Goal: Transaction & Acquisition: Purchase product/service

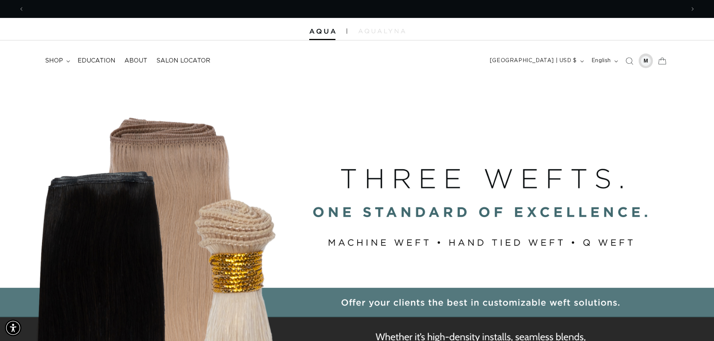
scroll to position [0, 1321]
click at [64, 60] on summary "shop" at bounding box center [56, 60] width 33 height 17
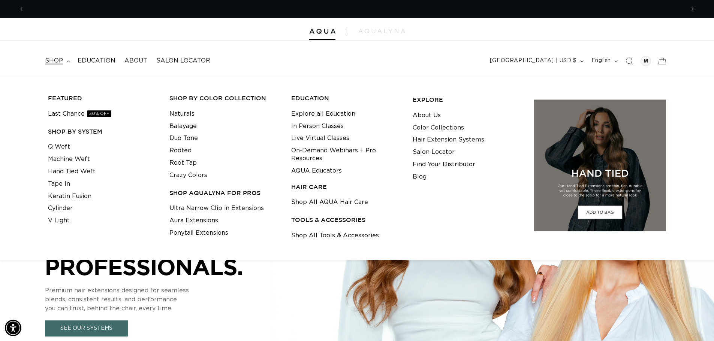
scroll to position [0, 660]
click at [55, 147] on link "Q Weft" at bounding box center [59, 147] width 22 height 12
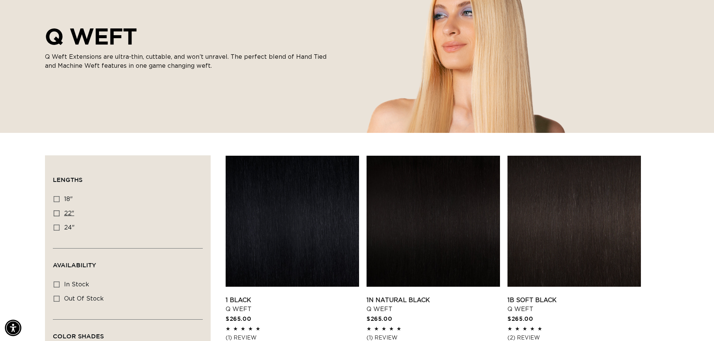
scroll to position [0, 1321]
click at [57, 211] on icon at bounding box center [57, 214] width 6 height 6
click at [57, 211] on input "22" 22" (5 products)" at bounding box center [57, 214] width 6 height 6
checkbox input "true"
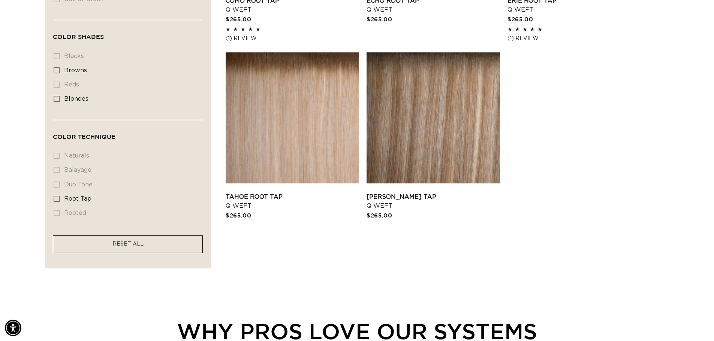
scroll to position [0, 660]
click at [314, 193] on link "Tahoe Root Tap Q Weft" at bounding box center [291, 202] width 133 height 18
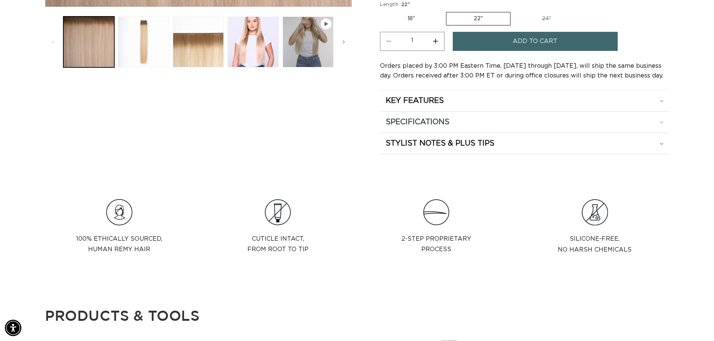
click at [659, 121] on icon at bounding box center [661, 122] width 4 height 2
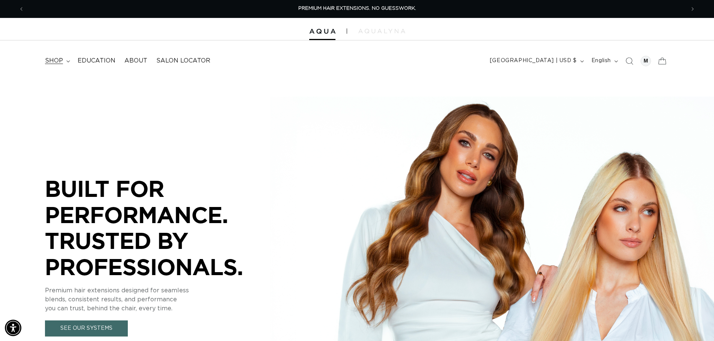
click at [64, 62] on summary "shop" at bounding box center [56, 60] width 33 height 17
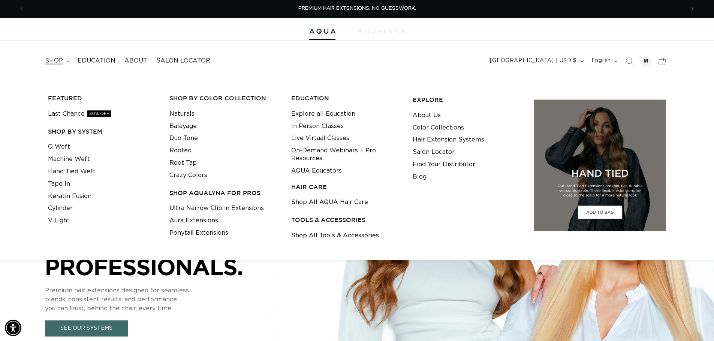
click at [40, 52] on summary "shop" at bounding box center [56, 60] width 33 height 17
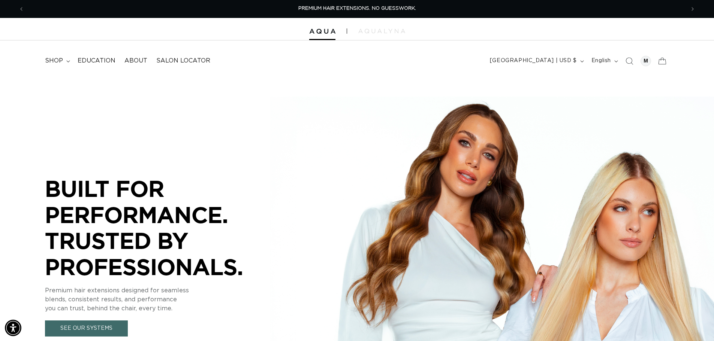
click at [40, 52] on summary "shop" at bounding box center [56, 60] width 33 height 17
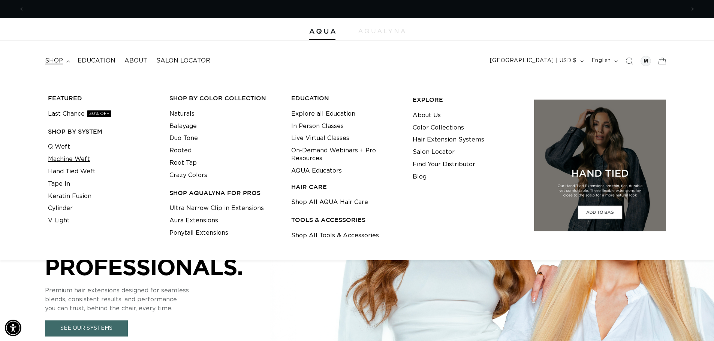
scroll to position [0, 660]
click at [70, 161] on link "Machine Weft" at bounding box center [69, 159] width 42 height 12
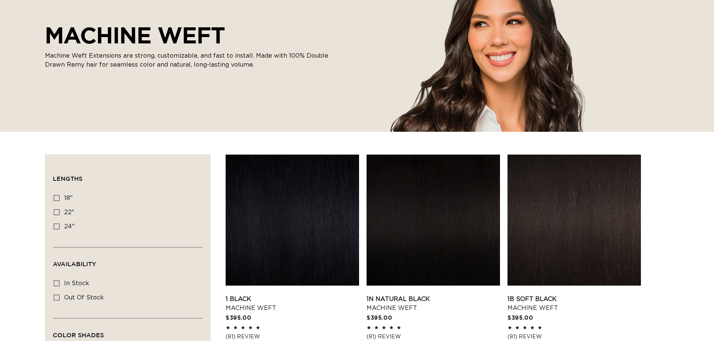
scroll to position [150, 0]
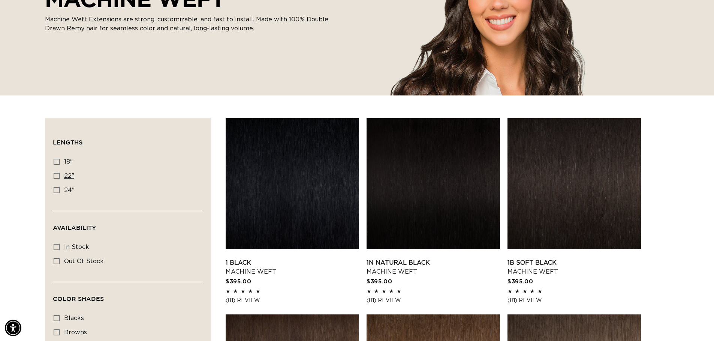
click at [56, 175] on icon at bounding box center [57, 176] width 6 height 6
click at [56, 175] on input "22" 22" (33 products)" at bounding box center [57, 176] width 6 height 6
checkbox input "true"
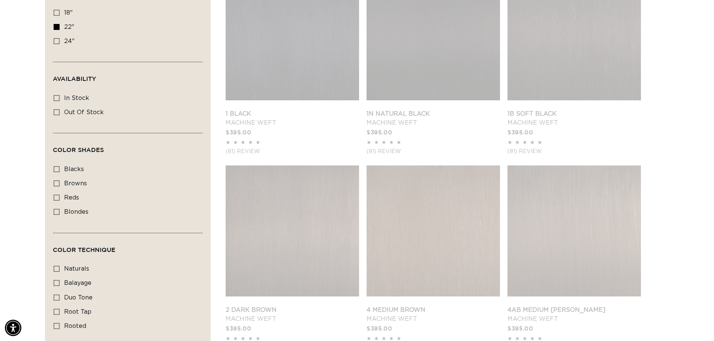
scroll to position [0, 660]
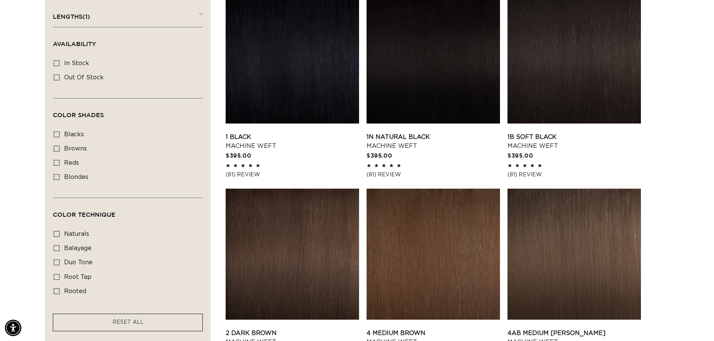
click at [53, 0] on summary "Lengths (1)" at bounding box center [128, 13] width 150 height 27
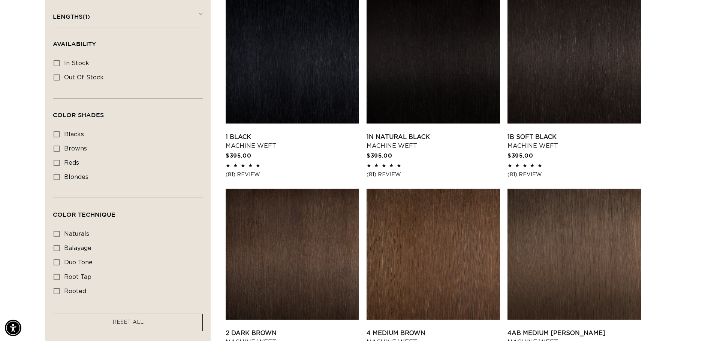
click at [53, 0] on summary "Lengths (1)" at bounding box center [128, 13] width 150 height 27
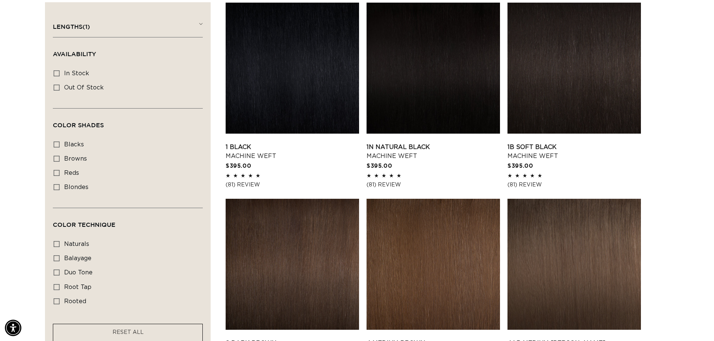
click at [53, 10] on summary "Lengths (1)" at bounding box center [128, 23] width 150 height 27
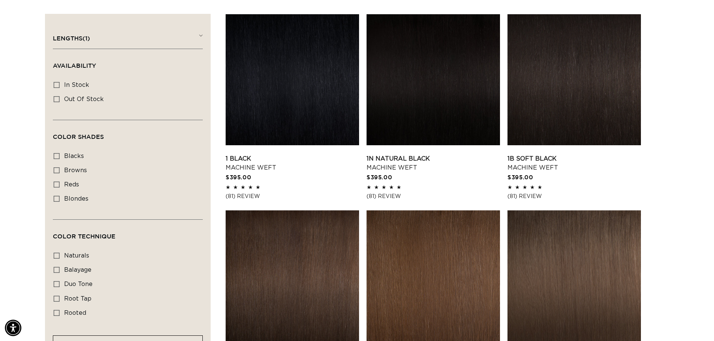
click at [53, 22] on summary "Lengths (1)" at bounding box center [128, 35] width 150 height 27
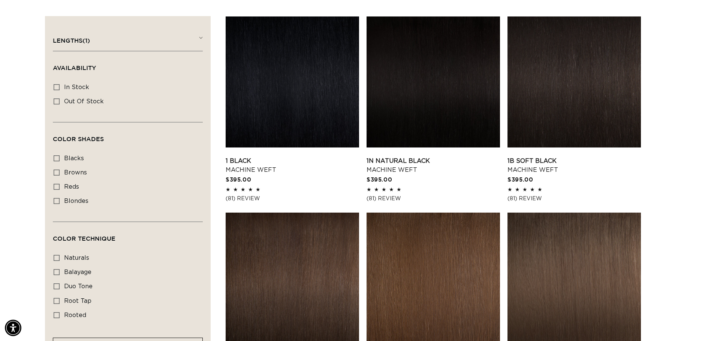
click at [53, 24] on summary "Lengths (1)" at bounding box center [128, 37] width 150 height 27
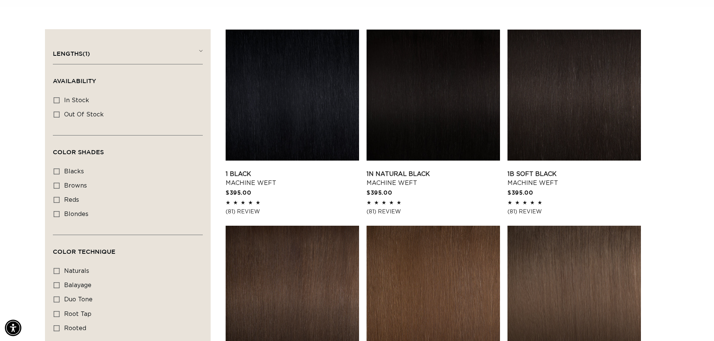
click at [53, 37] on summary "Lengths (1)" at bounding box center [128, 50] width 150 height 27
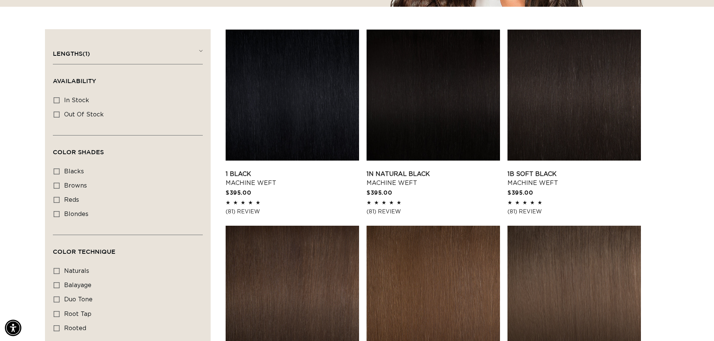
click at [53, 37] on summary "Lengths (1)" at bounding box center [128, 50] width 150 height 27
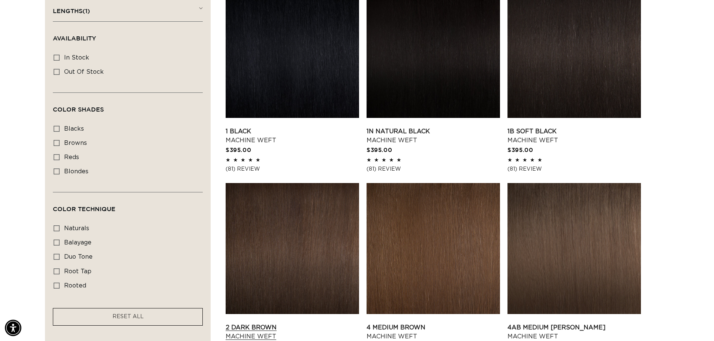
click at [53, 0] on summary "Lengths (1)" at bounding box center [128, 7] width 150 height 27
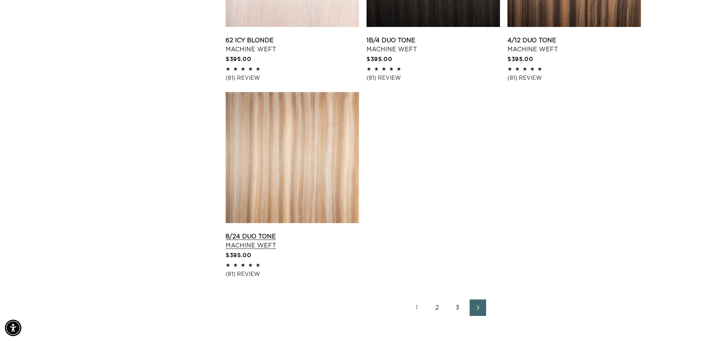
scroll to position [0, 0]
click at [290, 232] on link "8/24 Duo Tone Machine Weft" at bounding box center [291, 241] width 133 height 18
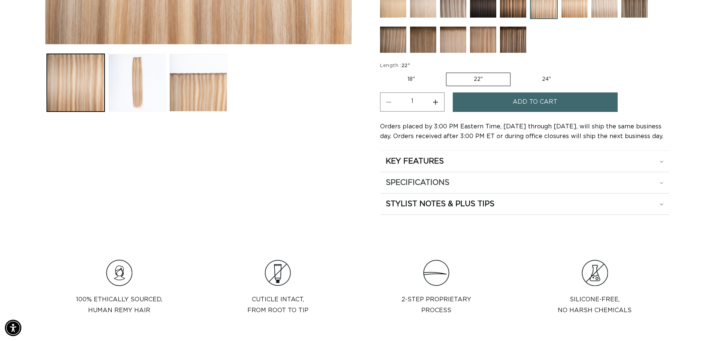
scroll to position [0, 660]
click at [411, 179] on h2 "SPECIFICATIONS" at bounding box center [417, 183] width 64 height 10
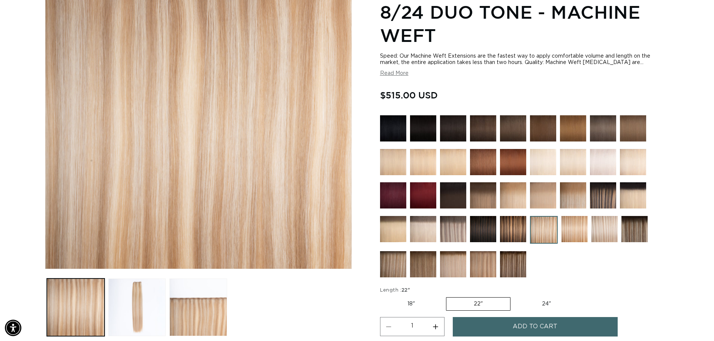
scroll to position [0, 0]
click at [454, 232] on img at bounding box center [453, 229] width 26 height 26
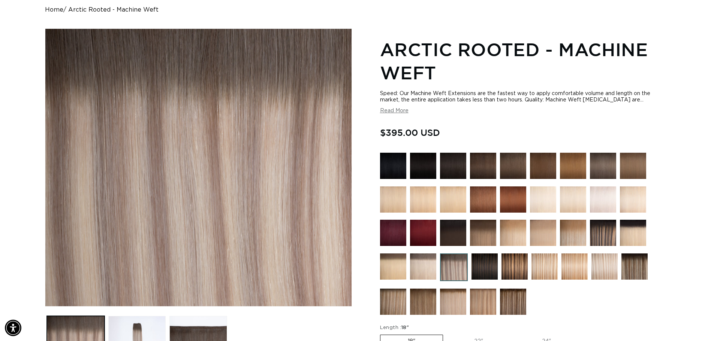
click at [537, 260] on img at bounding box center [544, 267] width 26 height 26
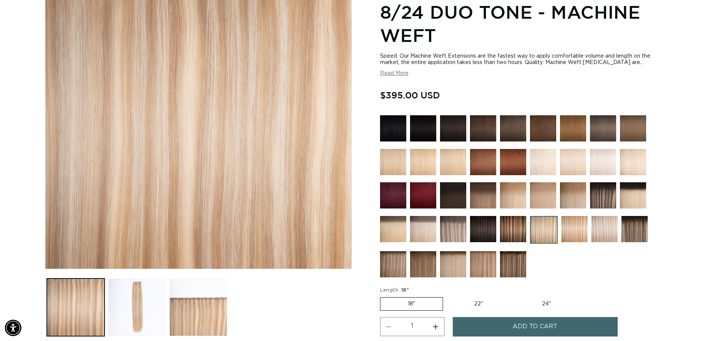
scroll to position [0, 660]
click at [579, 231] on img at bounding box center [574, 229] width 26 height 26
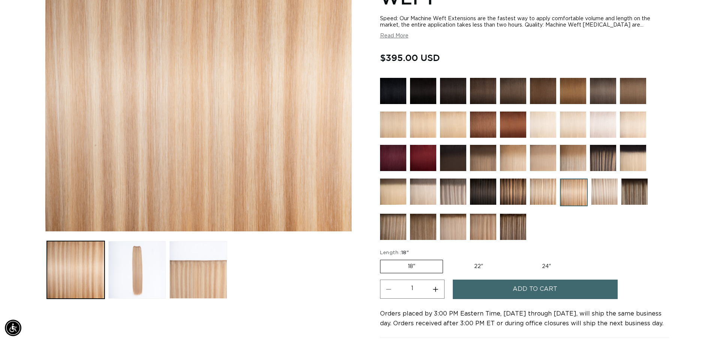
scroll to position [0, 660]
click at [605, 196] on img at bounding box center [604, 192] width 26 height 26
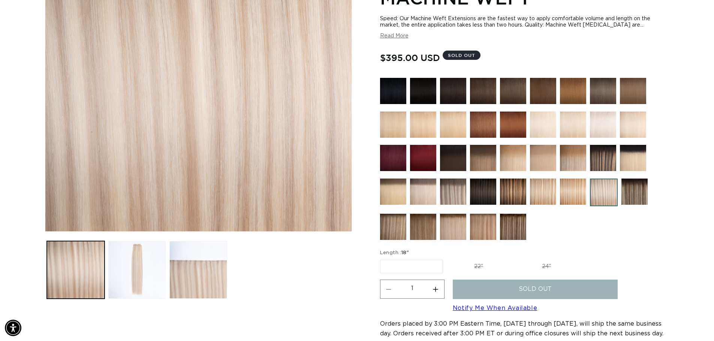
scroll to position [0, 660]
click at [457, 194] on img at bounding box center [453, 192] width 26 height 26
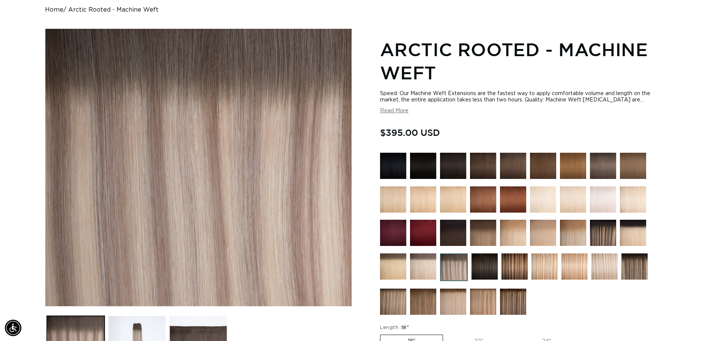
scroll to position [0, 660]
click at [473, 301] on img at bounding box center [483, 302] width 26 height 26
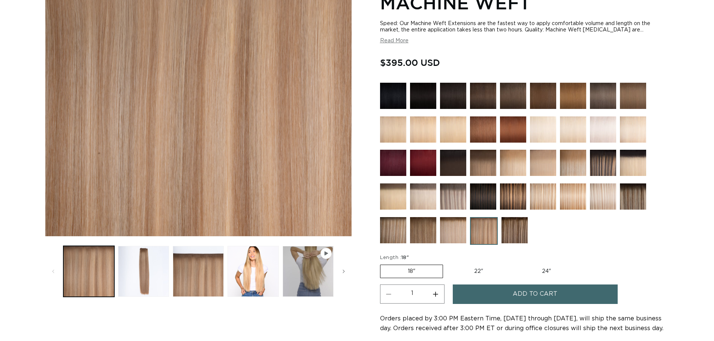
scroll to position [150, 0]
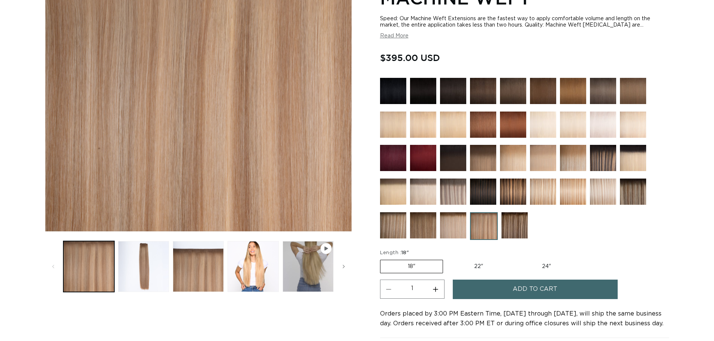
click at [457, 194] on img at bounding box center [453, 192] width 26 height 26
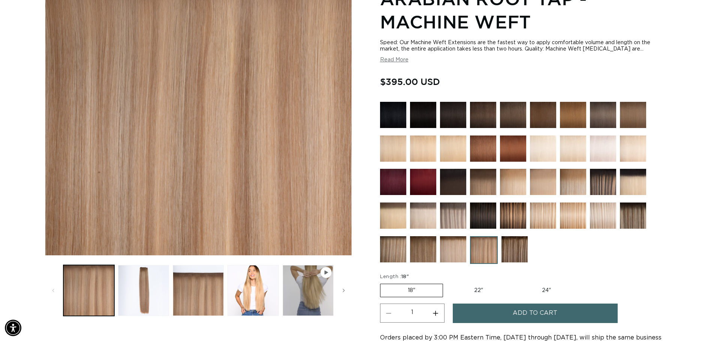
scroll to position [0, 660]
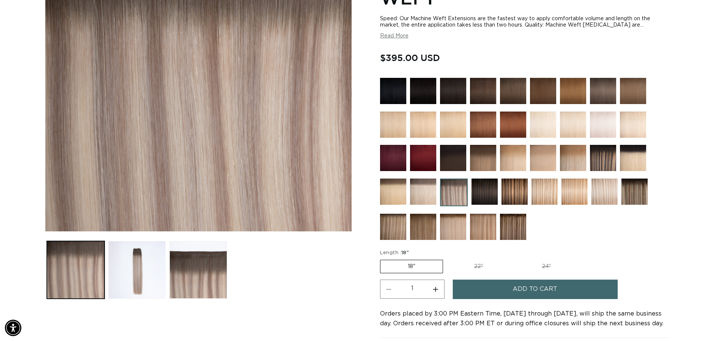
click at [393, 225] on img at bounding box center [393, 227] width 26 height 26
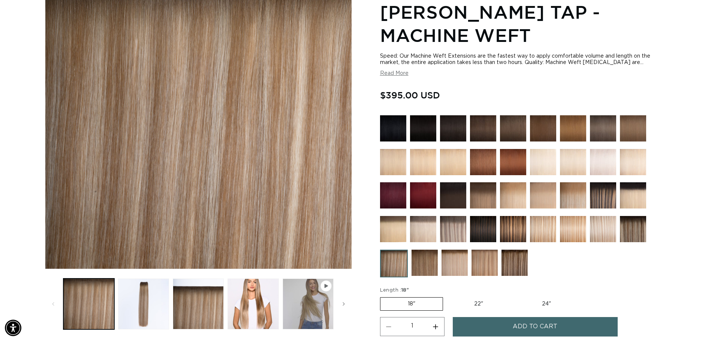
scroll to position [0, 1321]
click at [448, 225] on img at bounding box center [453, 229] width 26 height 26
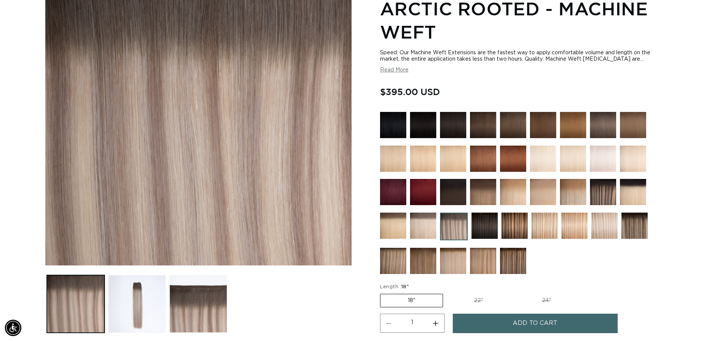
scroll to position [112, 0]
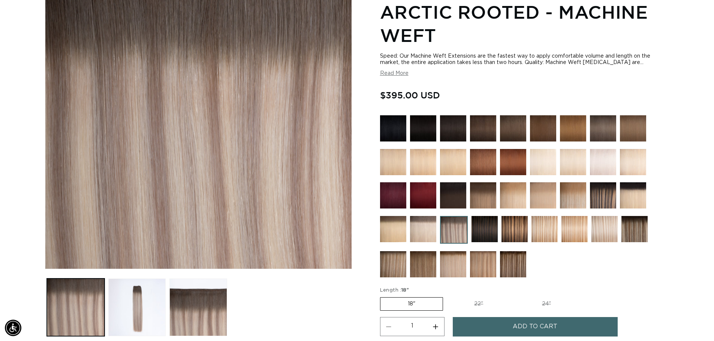
click at [391, 264] on img at bounding box center [393, 264] width 26 height 26
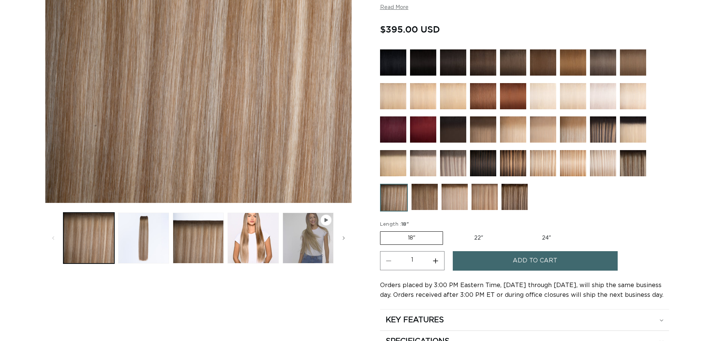
scroll to position [187, 0]
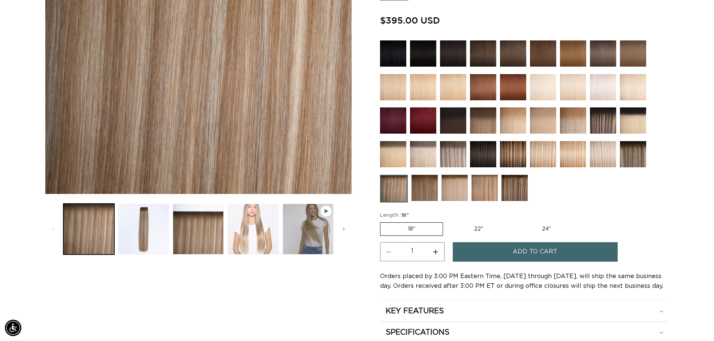
click at [246, 226] on button "Load image 4 in gallery view" at bounding box center [252, 229] width 51 height 51
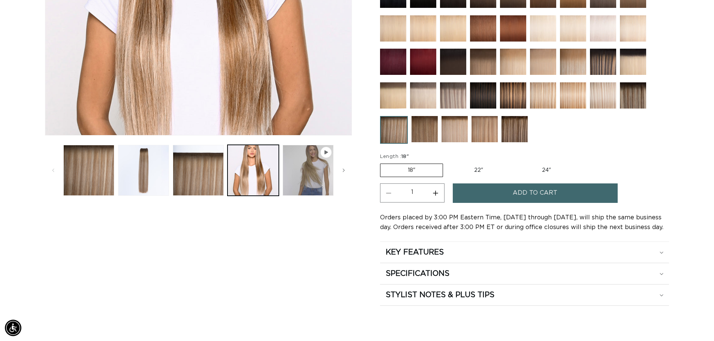
scroll to position [262, 0]
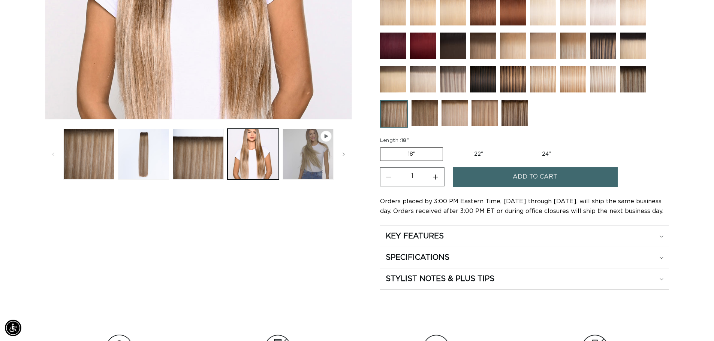
click at [479, 155] on label "22" Variant sold out or unavailable" at bounding box center [478, 154] width 64 height 13
click at [447, 146] on input "22" Variant sold out or unavailable" at bounding box center [446, 146] width 0 height 0
radio input "true"
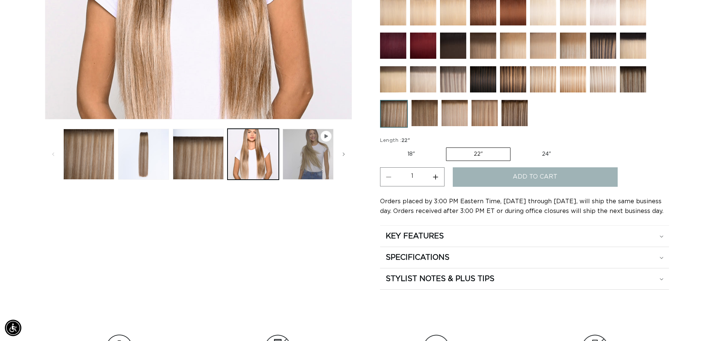
scroll to position [0, 1321]
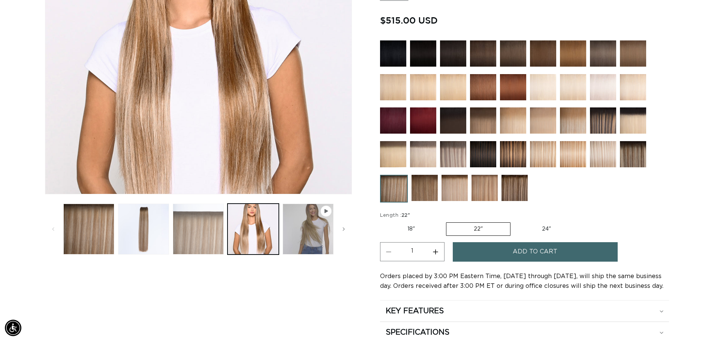
click at [199, 233] on button "Load image 3 in gallery view" at bounding box center [198, 229] width 51 height 51
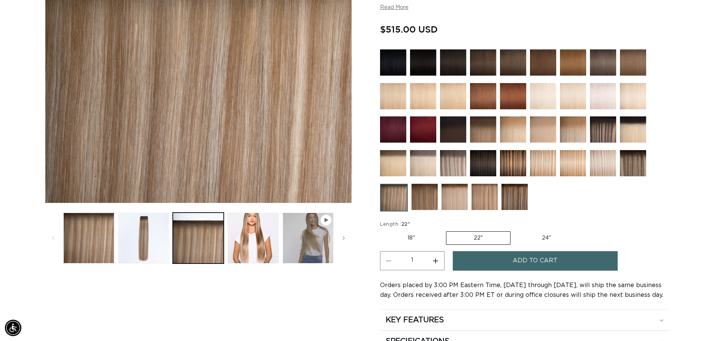
scroll to position [0, 660]
click at [313, 223] on button "Play video 1 in gallery view" at bounding box center [307, 238] width 51 height 51
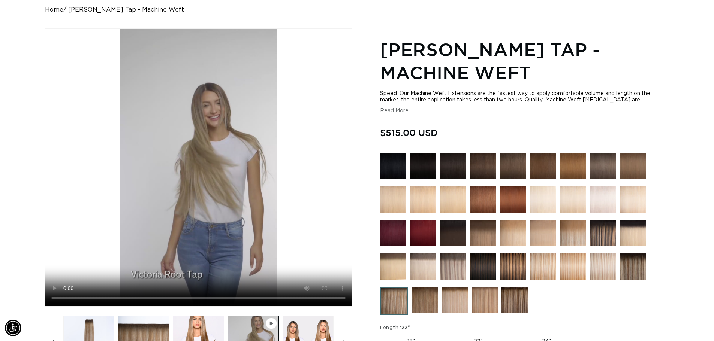
scroll to position [0, 1321]
click at [641, 240] on img at bounding box center [633, 233] width 26 height 26
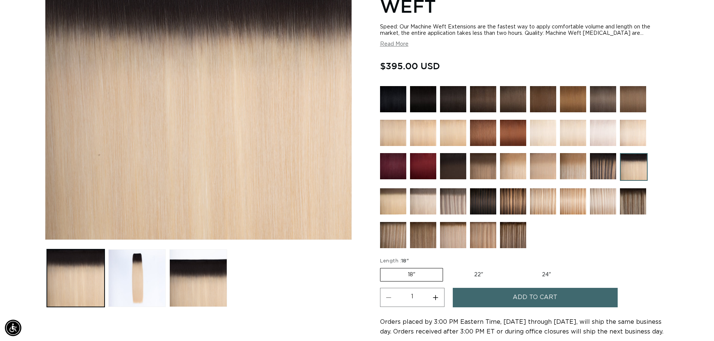
scroll to position [187, 0]
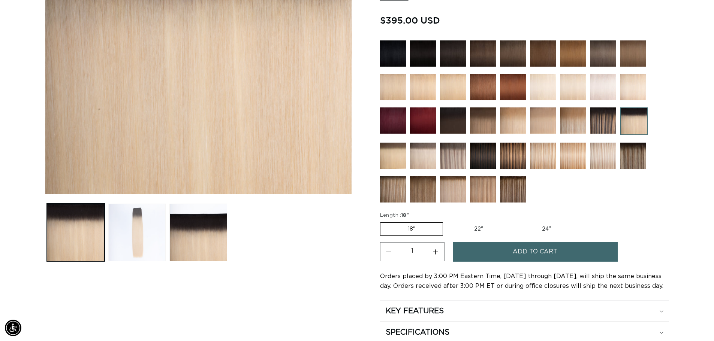
click at [122, 231] on button "Load image 2 in gallery view" at bounding box center [137, 233] width 58 height 58
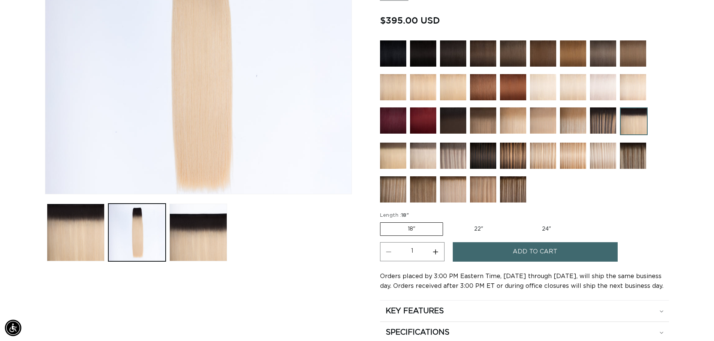
scroll to position [0, 1321]
click at [386, 182] on img at bounding box center [393, 189] width 26 height 26
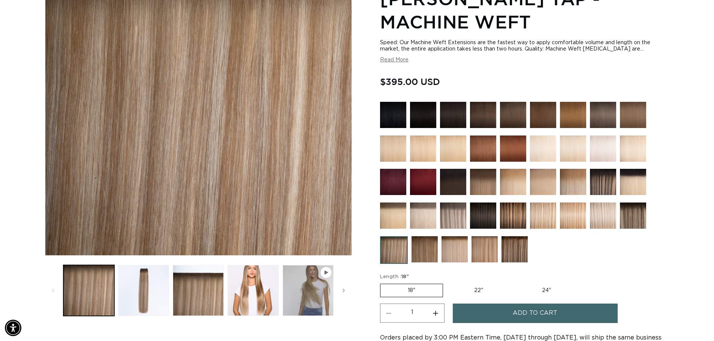
scroll to position [112, 0]
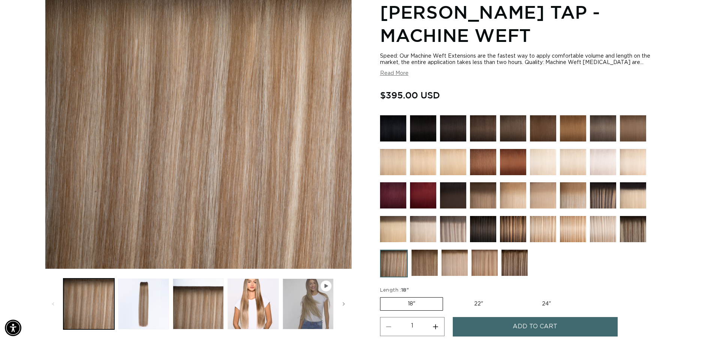
click at [481, 302] on label "22" Variant sold out or unavailable" at bounding box center [478, 304] width 64 height 13
click at [447, 296] on input "22" Variant sold out or unavailable" at bounding box center [446, 296] width 0 height 0
radio input "true"
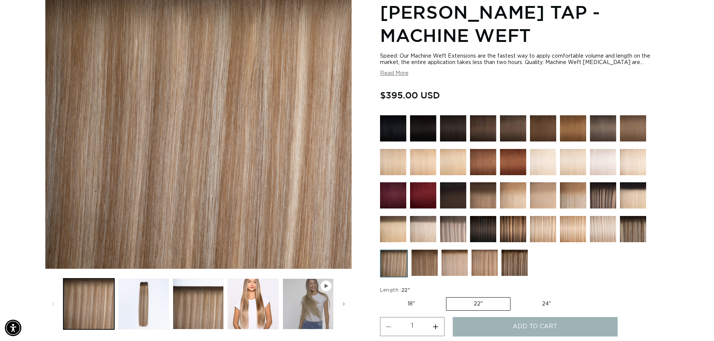
scroll to position [0, 1321]
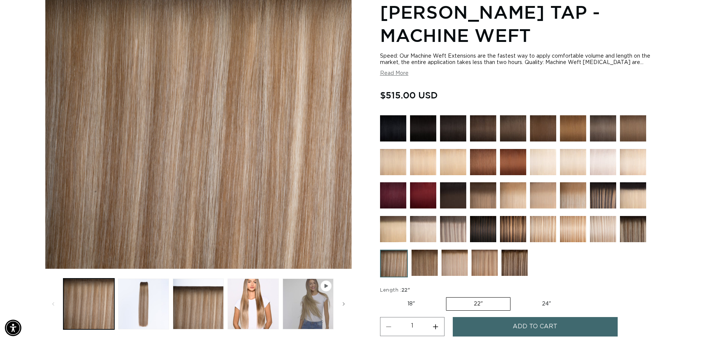
scroll to position [0, 660]
